Goal: Navigation & Orientation: Find specific page/section

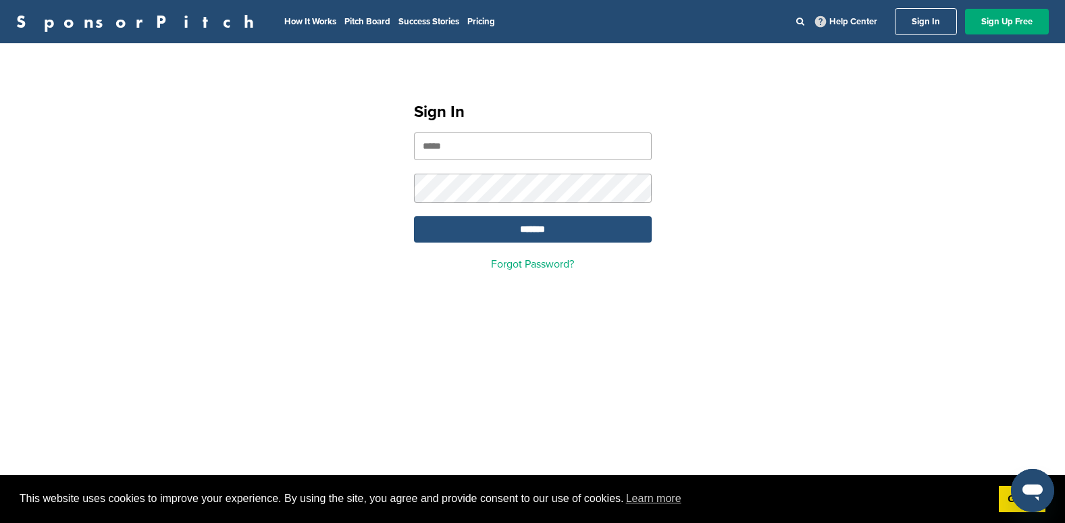
type input "**********"
click at [500, 230] on input "*******" at bounding box center [533, 229] width 238 height 26
click at [530, 223] on input "*******" at bounding box center [533, 229] width 238 height 26
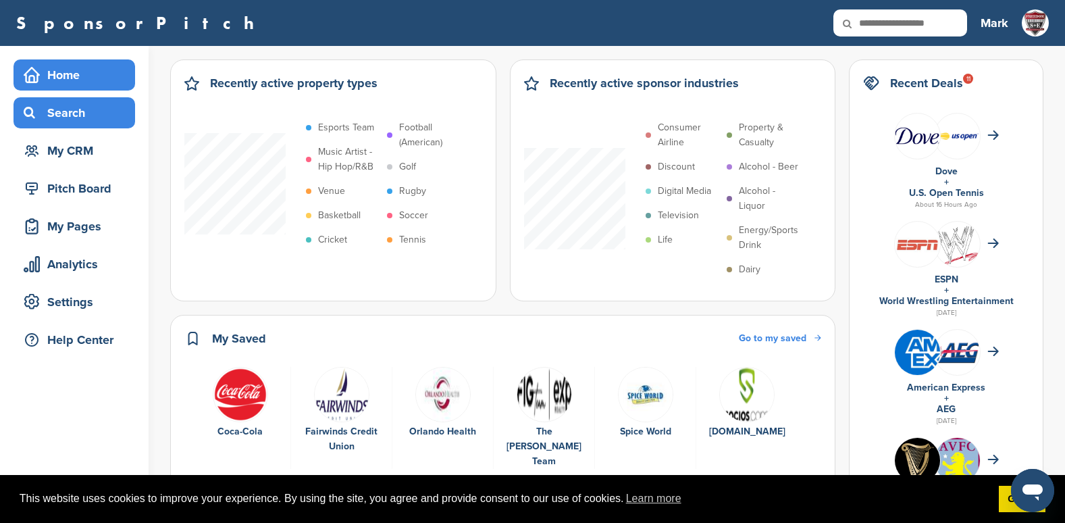
click at [71, 105] on div "Search" at bounding box center [77, 113] width 115 height 24
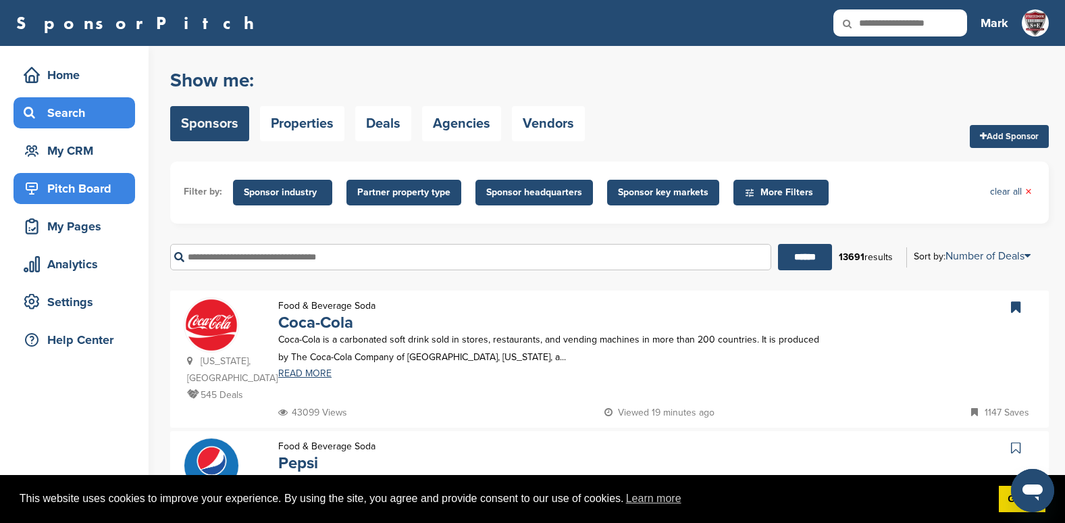
click at [64, 189] on div "Pitch Board" at bounding box center [77, 188] width 115 height 24
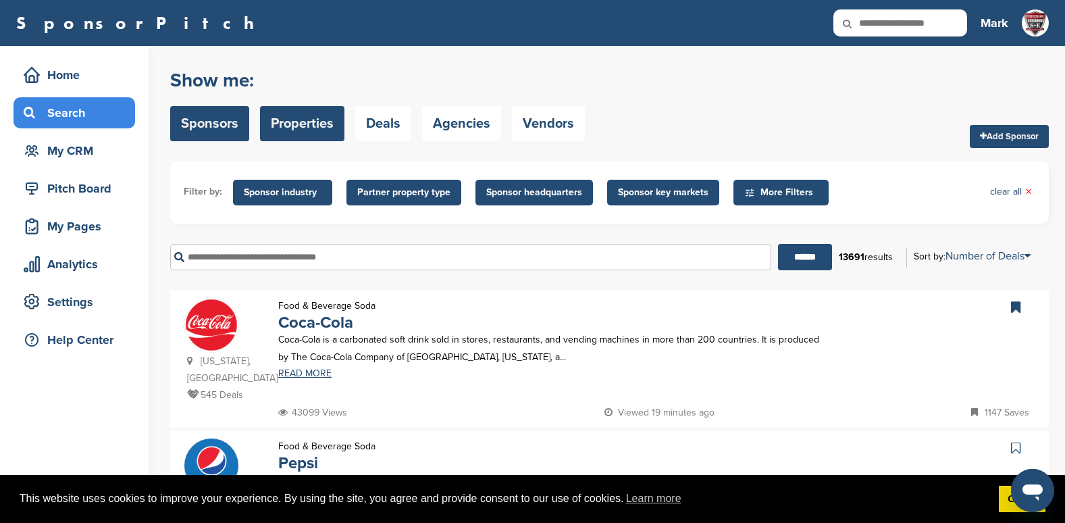
click at [300, 126] on link "Properties" at bounding box center [302, 123] width 84 height 35
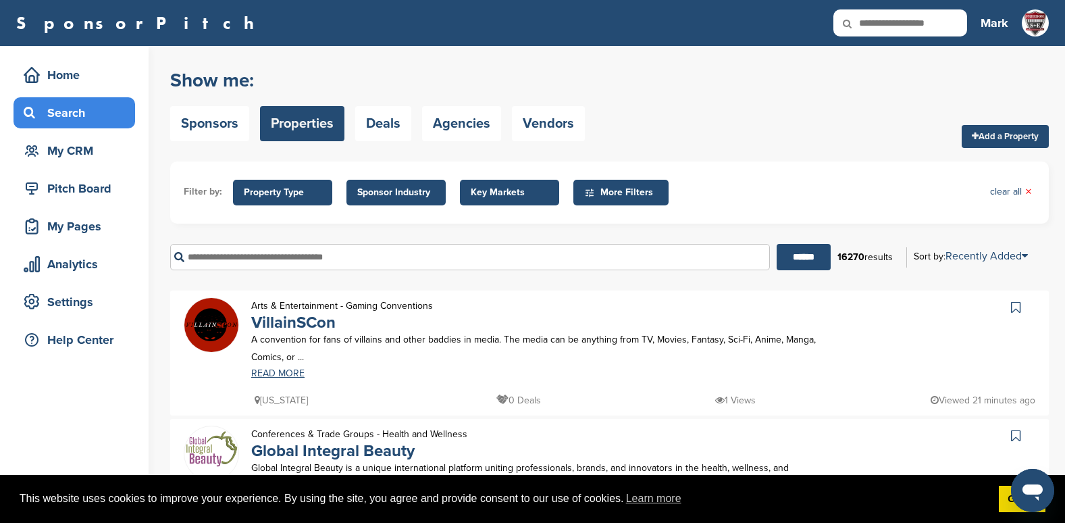
click at [390, 192] on span "Sponsor Industry" at bounding box center [396, 192] width 78 height 15
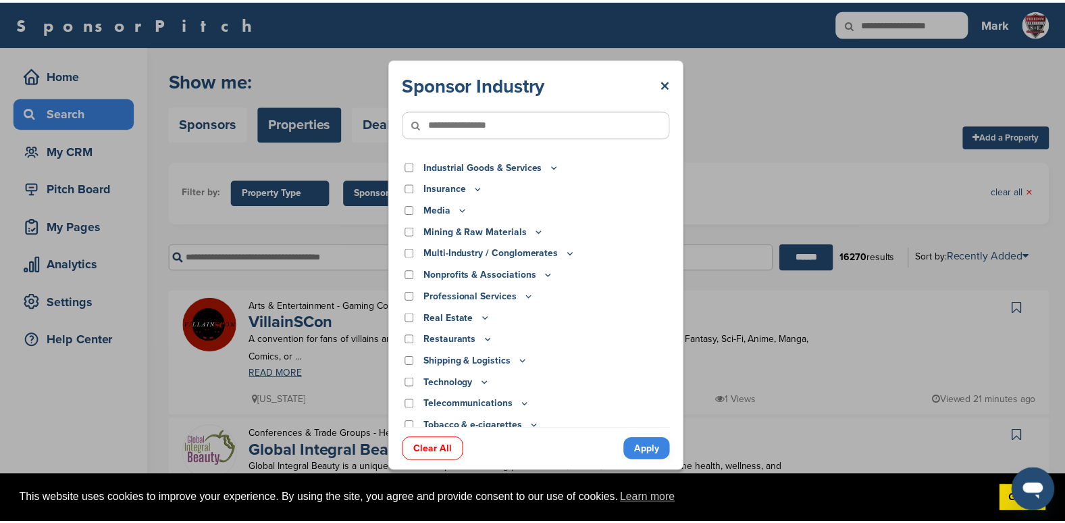
scroll to position [352, 0]
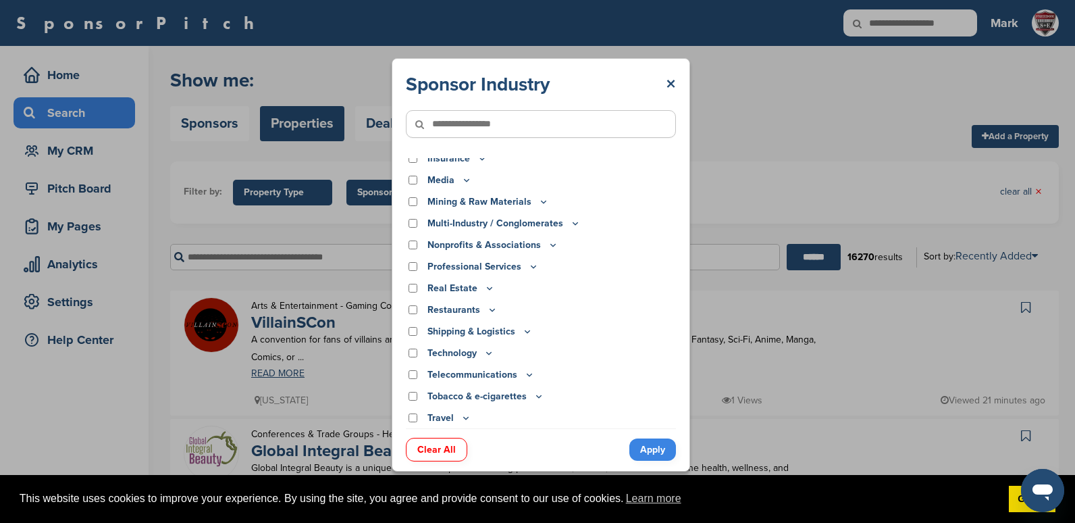
click at [674, 82] on link "×" at bounding box center [671, 84] width 10 height 24
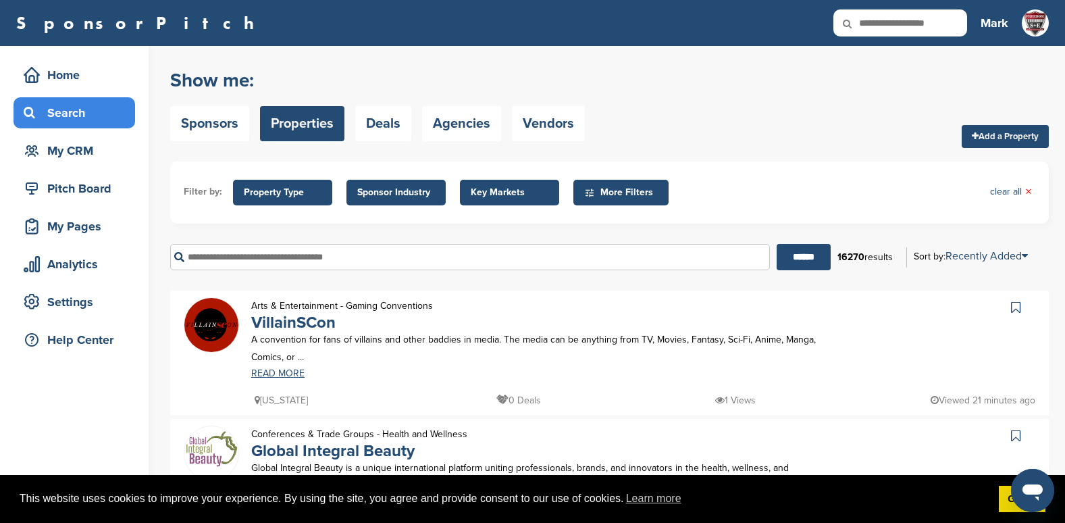
click at [294, 190] on span "Property Type" at bounding box center [283, 192] width 78 height 15
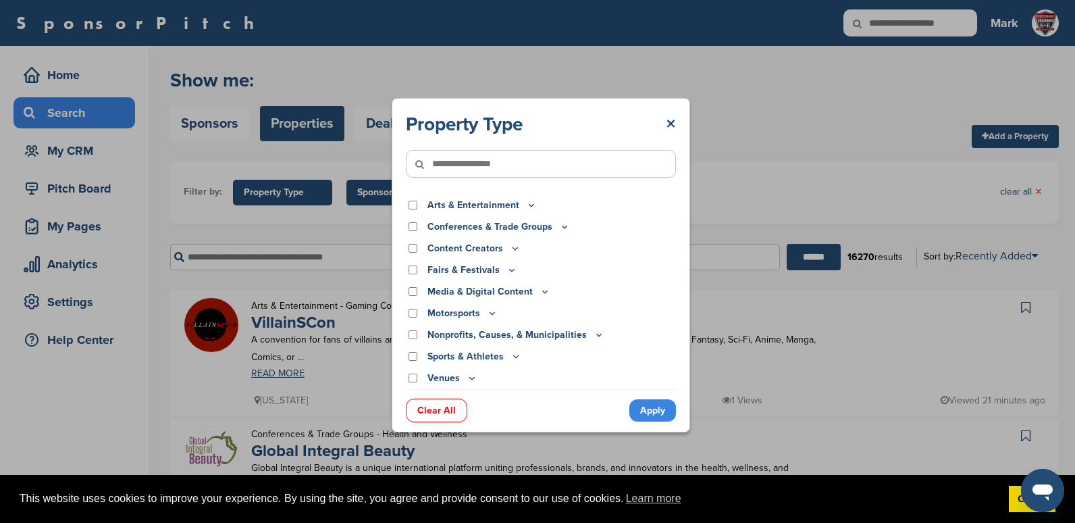
click at [294, 190] on div "Property Type × Arts & Entertainment Actor/Actress Amusement Park Aquariums Art…" at bounding box center [541, 264] width 1082 height 529
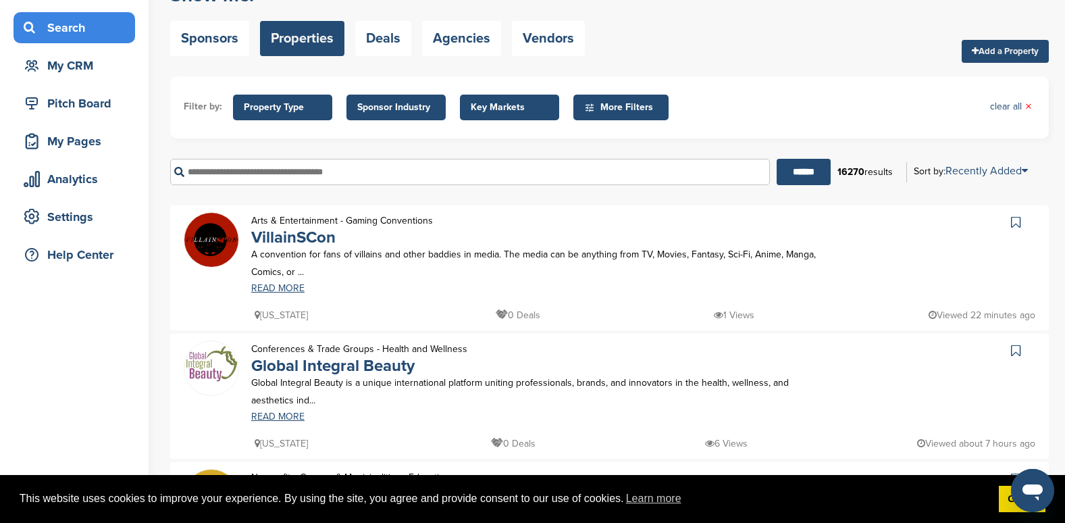
scroll to position [0, 0]
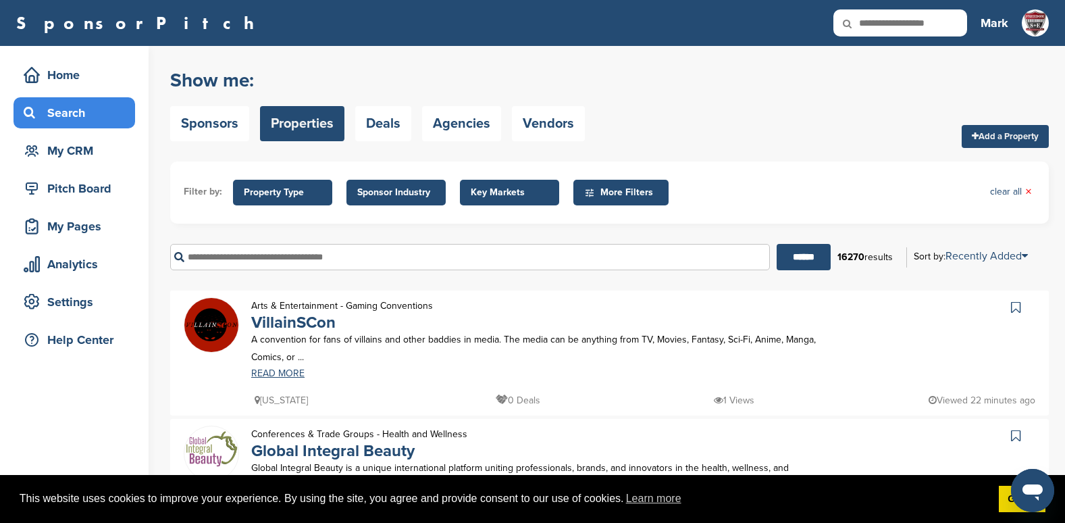
click at [279, 258] on input "text" at bounding box center [470, 257] width 600 height 26
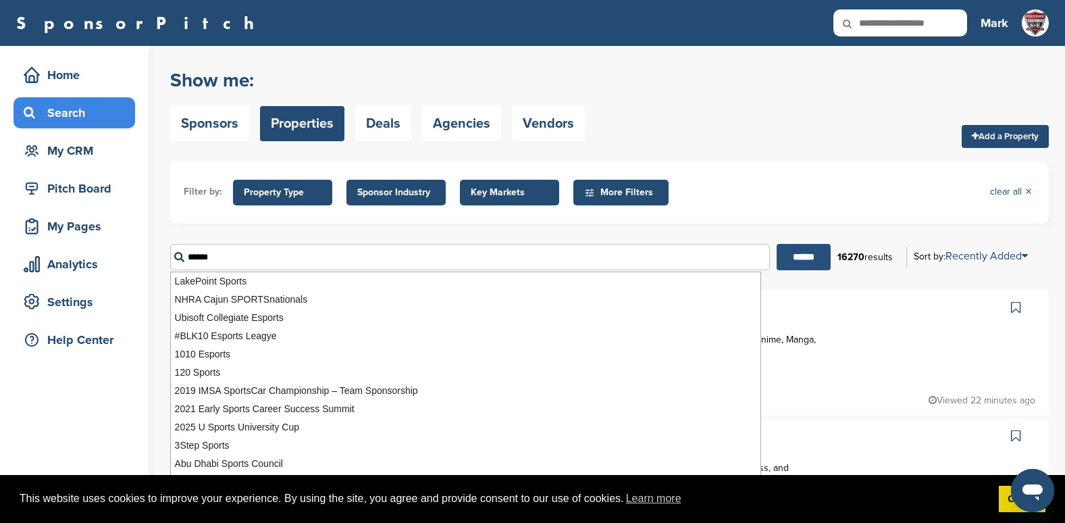
type input "******"
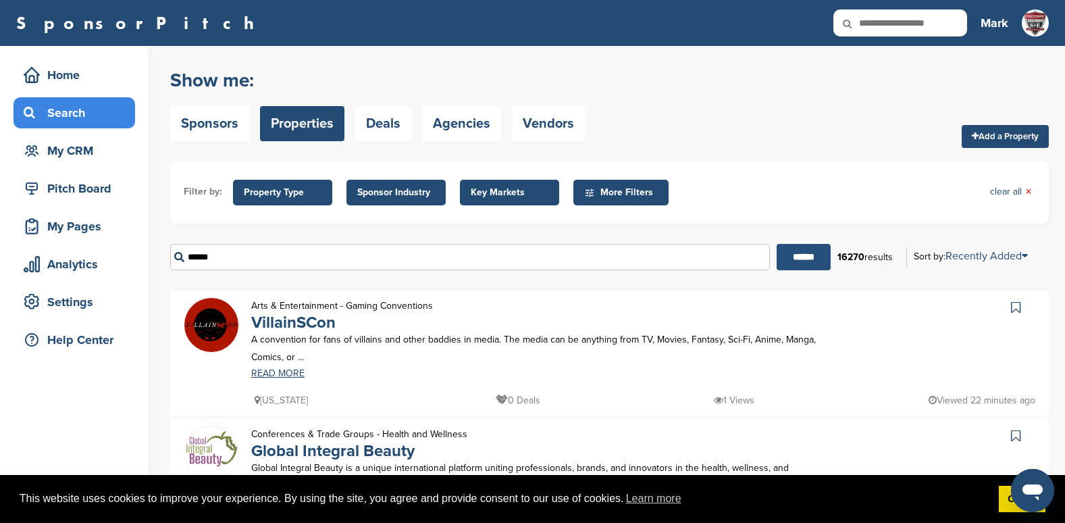
click at [817, 262] on input "******" at bounding box center [803, 257] width 54 height 26
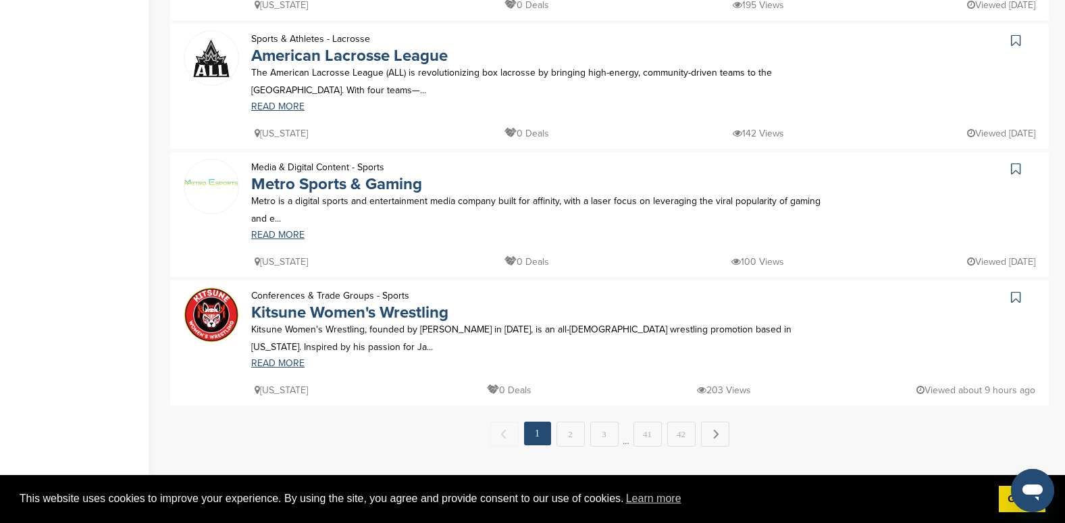
scroll to position [1215, 0]
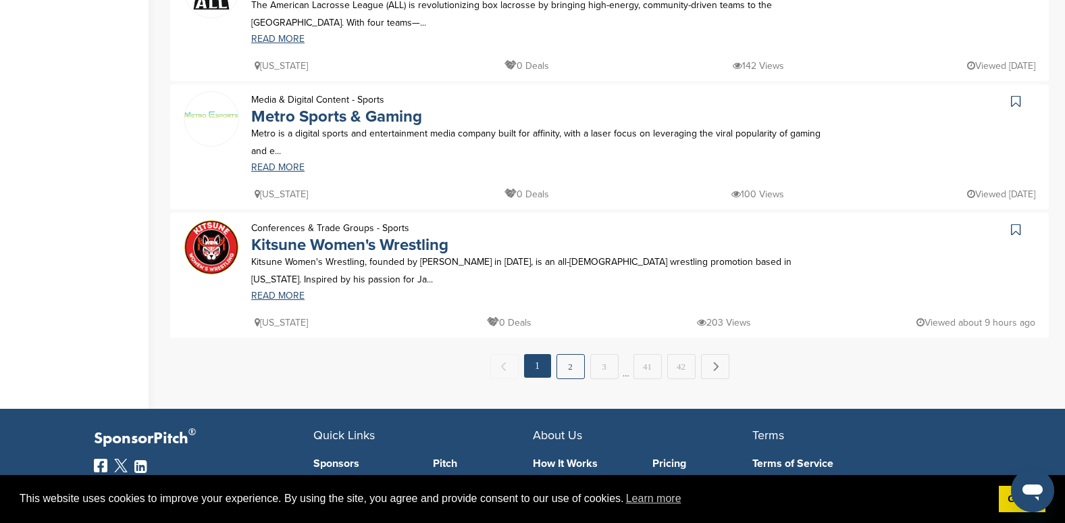
click at [565, 365] on link "2" at bounding box center [570, 366] width 28 height 25
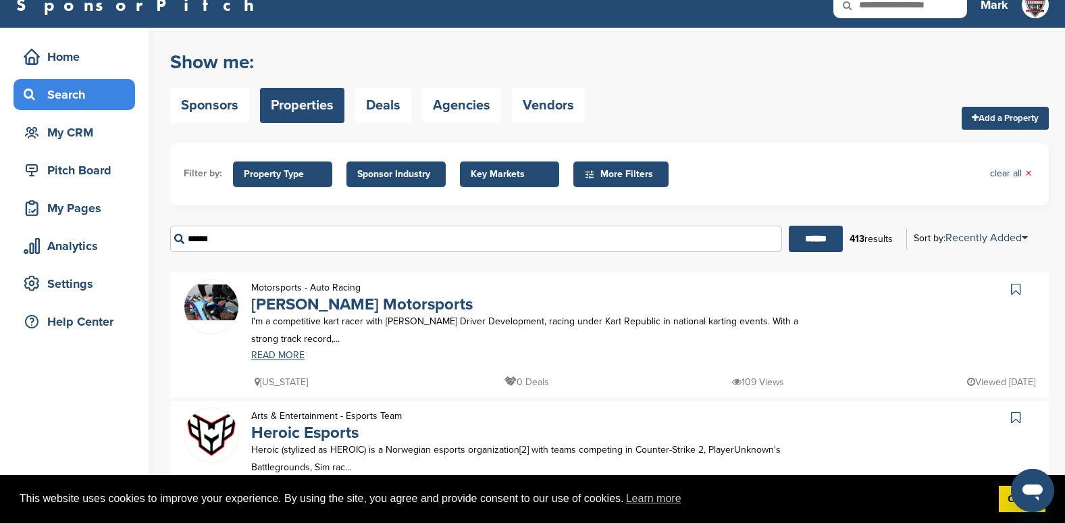
scroll to position [0, 0]
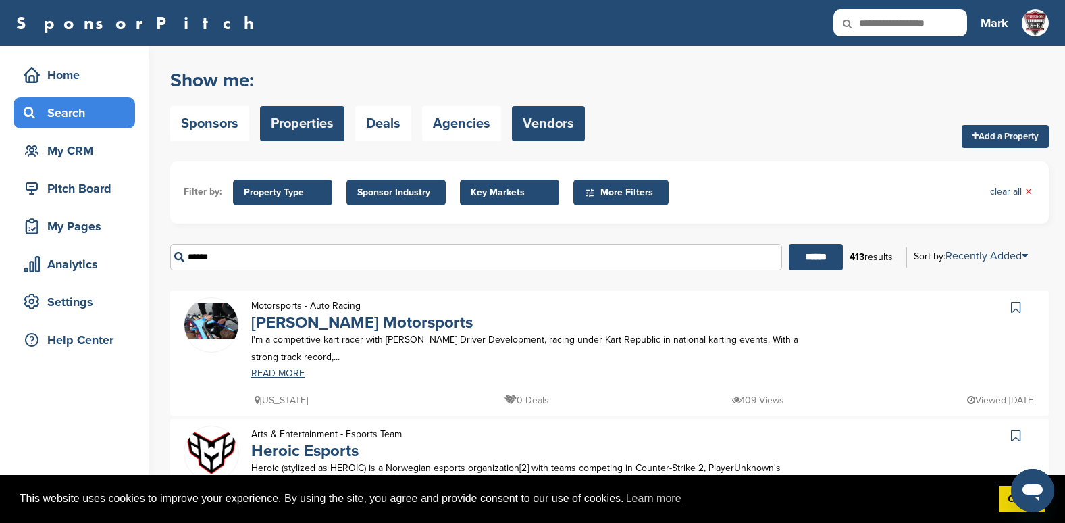
click at [577, 127] on link "Vendors" at bounding box center [548, 123] width 73 height 35
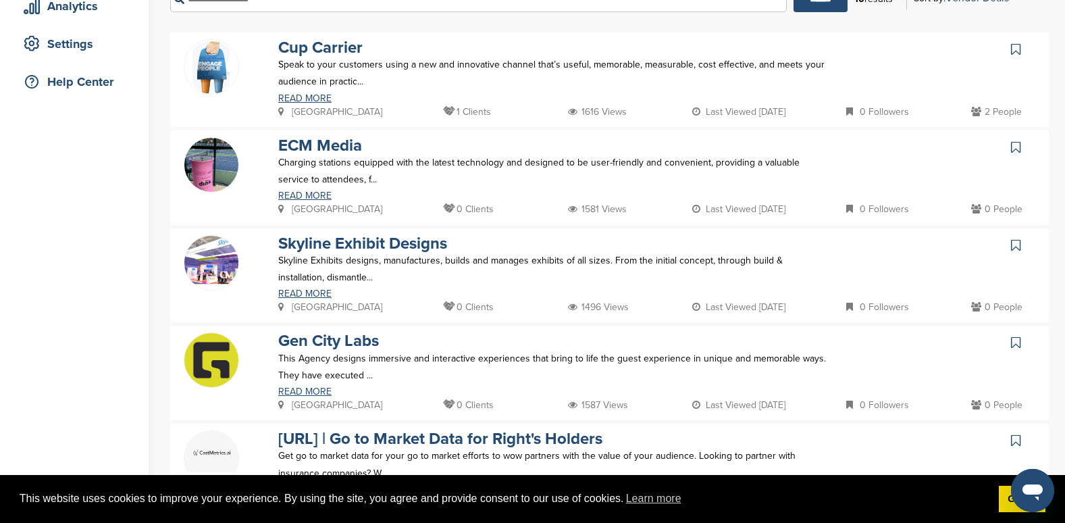
scroll to position [68, 0]
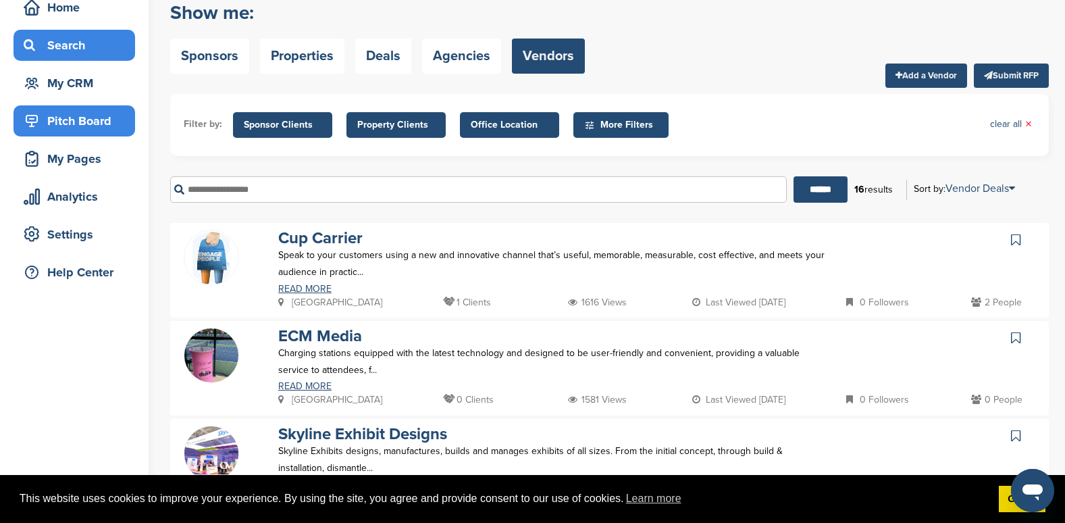
click at [74, 126] on div "Pitch Board" at bounding box center [77, 121] width 115 height 24
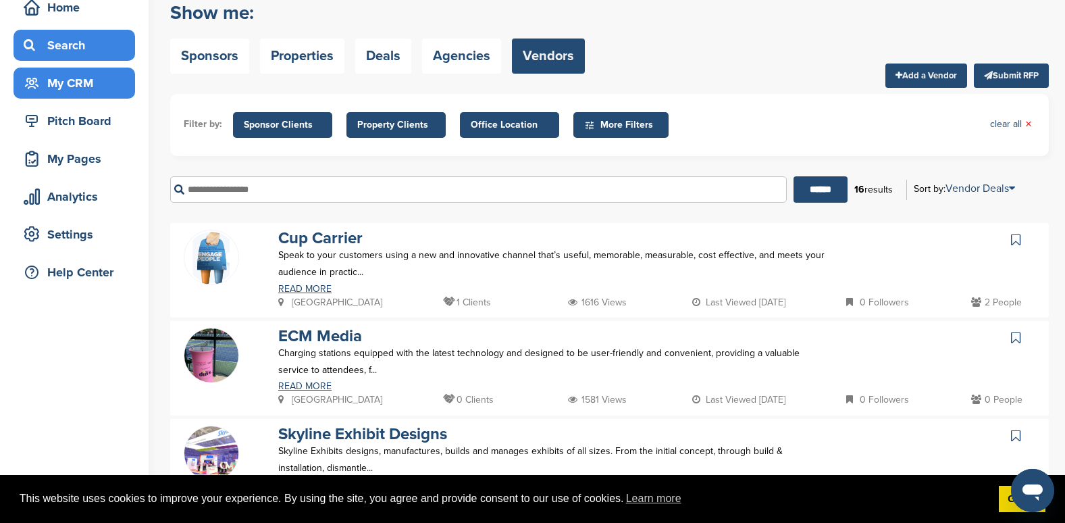
click at [66, 80] on div "My CRM" at bounding box center [77, 83] width 115 height 24
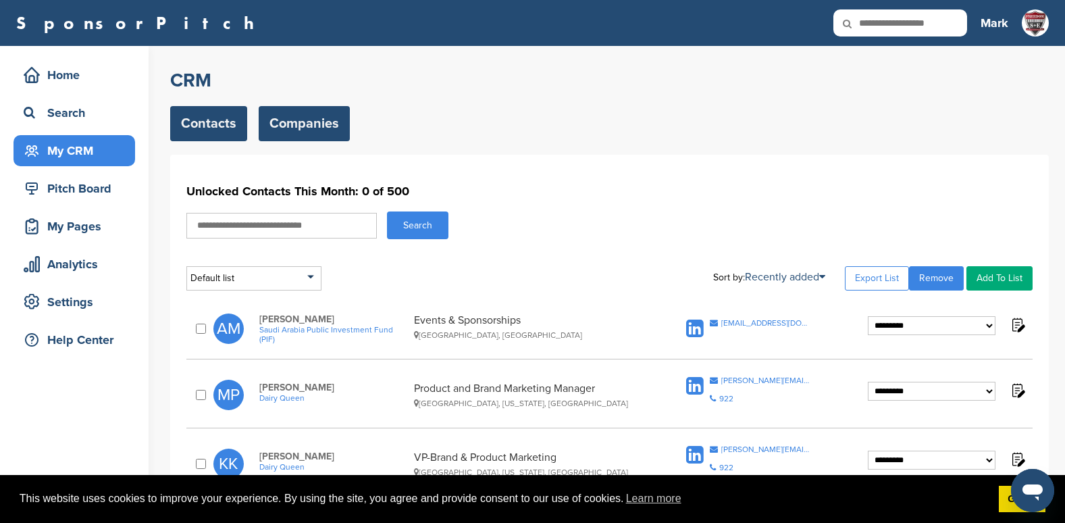
click at [315, 123] on link "Companies" at bounding box center [304, 123] width 91 height 35
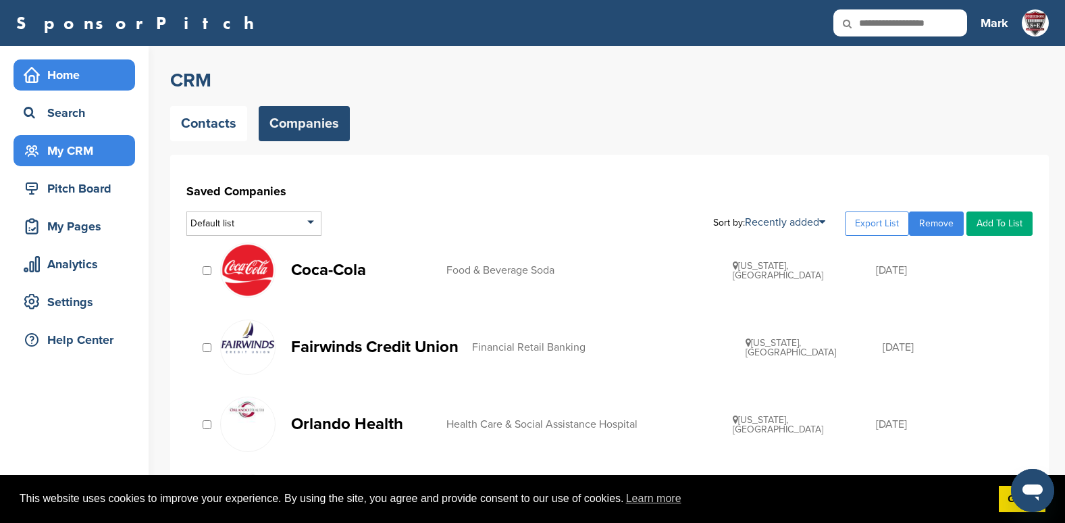
click at [68, 78] on div "Home" at bounding box center [77, 75] width 115 height 24
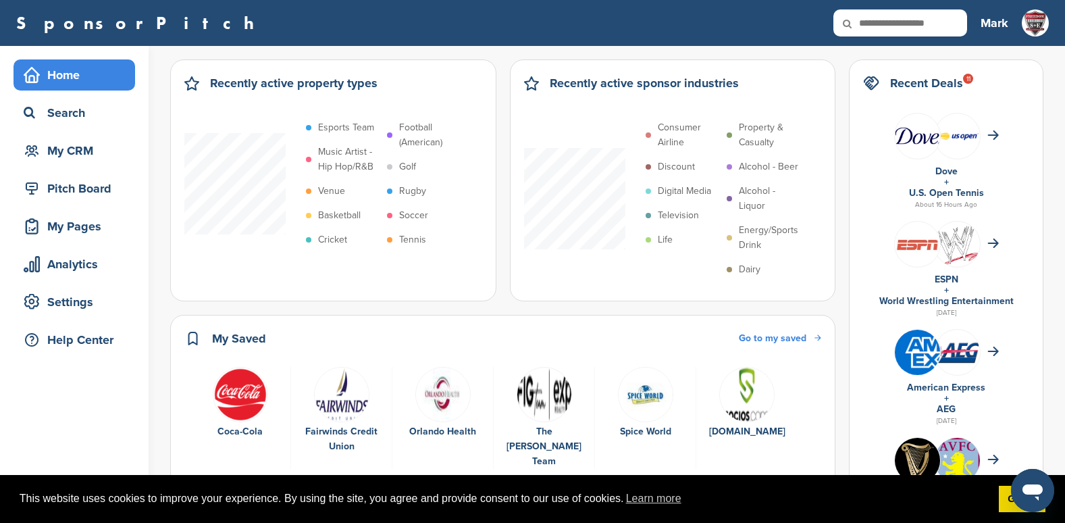
click at [685, 215] on p "Television" at bounding box center [678, 215] width 41 height 15
click at [670, 217] on p "Television" at bounding box center [678, 215] width 41 height 15
click at [72, 184] on div "Pitch Board" at bounding box center [77, 188] width 115 height 24
click at [74, 228] on div "My Pages" at bounding box center [77, 226] width 115 height 24
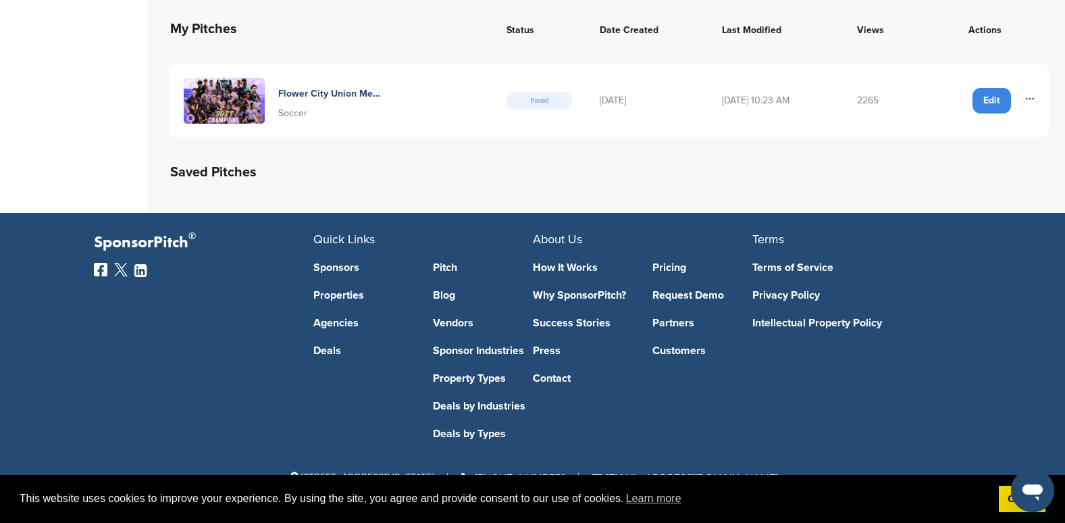
scroll to position [586, 0]
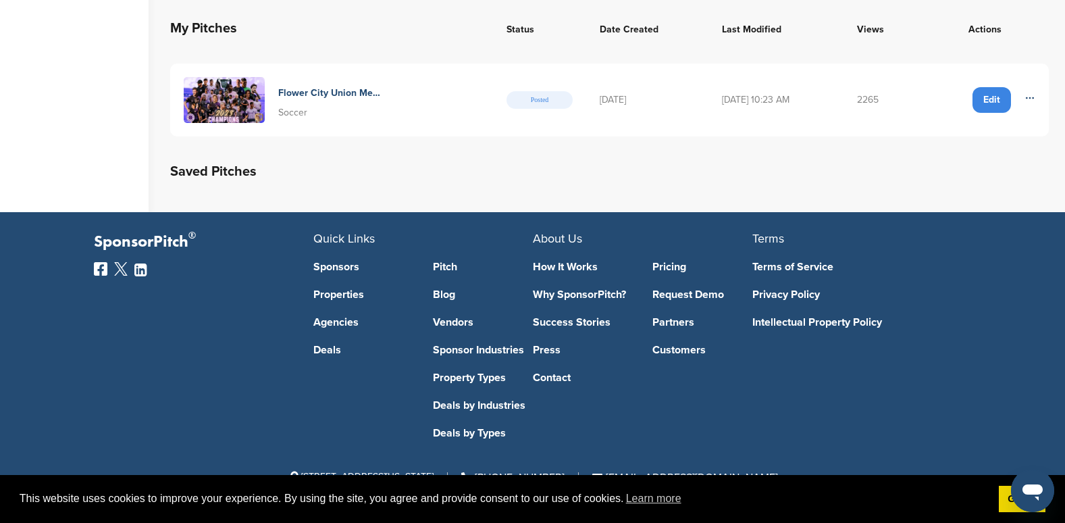
click at [452, 375] on link "Property Types" at bounding box center [483, 377] width 100 height 11
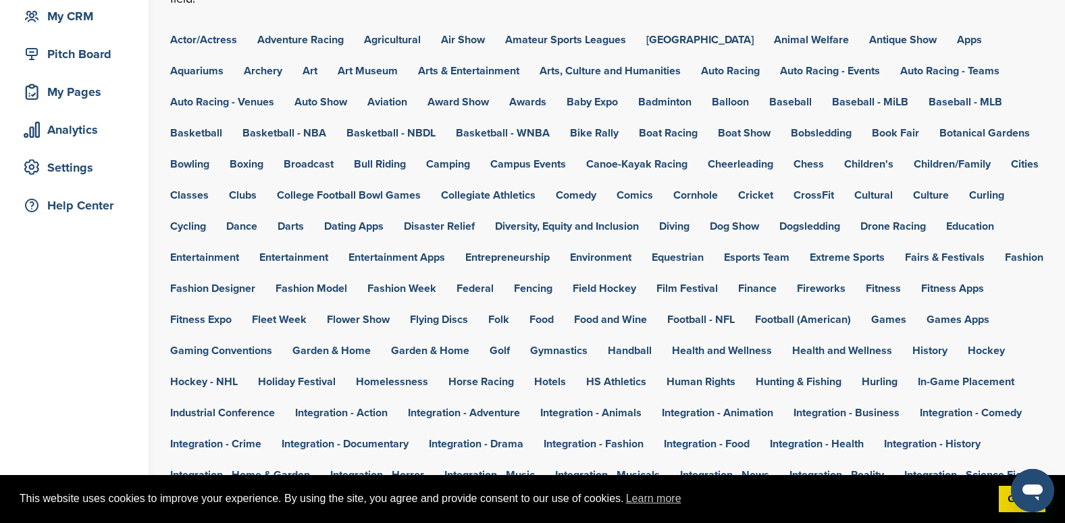
scroll to position [135, 0]
click at [979, 349] on link "Hockey" at bounding box center [985, 349] width 37 height 11
